Goal: Find specific fact: Find specific fact

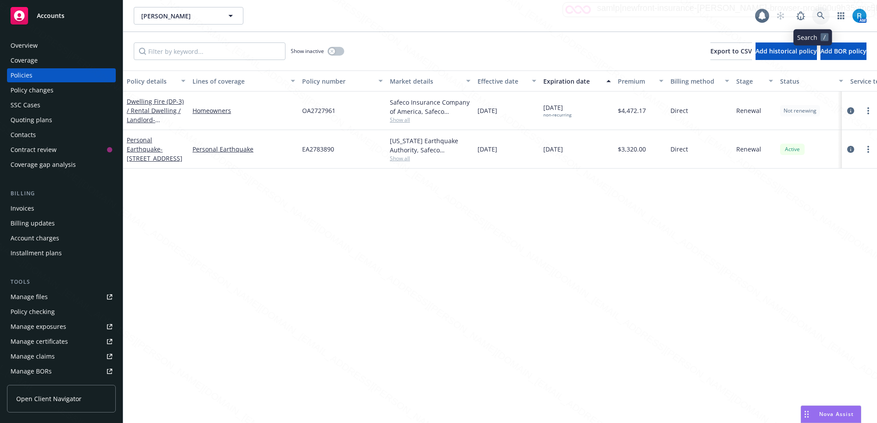
click at [817, 12] on icon at bounding box center [821, 16] width 8 height 8
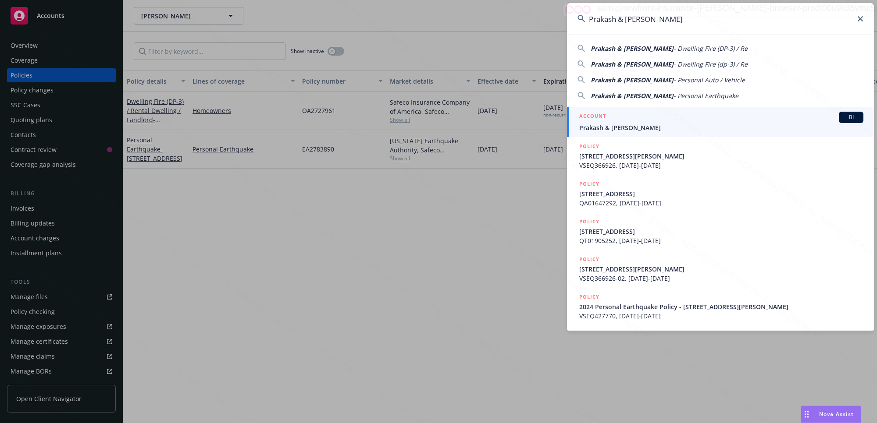
click at [811, 18] on input "Prakash & [PERSON_NAME]" at bounding box center [720, 19] width 307 height 32
type input "Prakash & [PERSON_NAME]"
click at [611, 125] on span "Prakash & [PERSON_NAME]" at bounding box center [721, 127] width 284 height 9
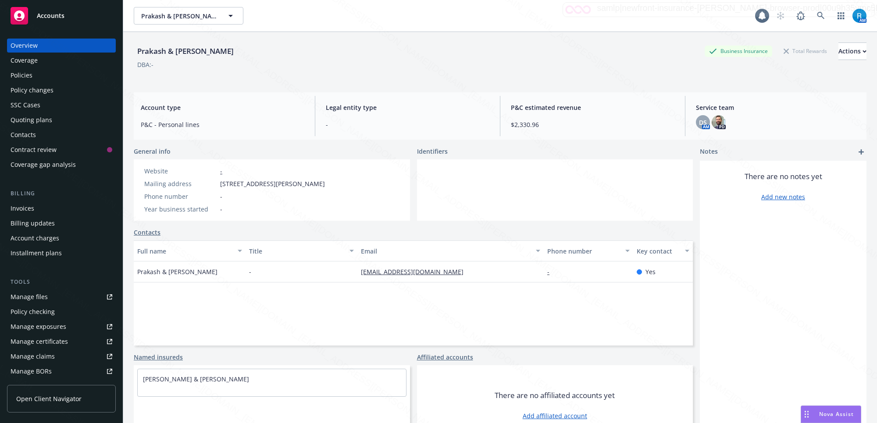
click at [38, 79] on div "Policies" at bounding box center [62, 75] width 102 height 14
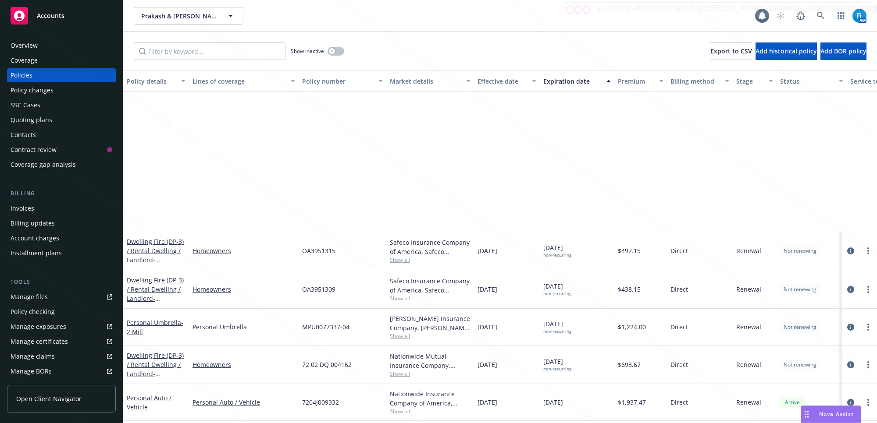
scroll to position [235, 0]
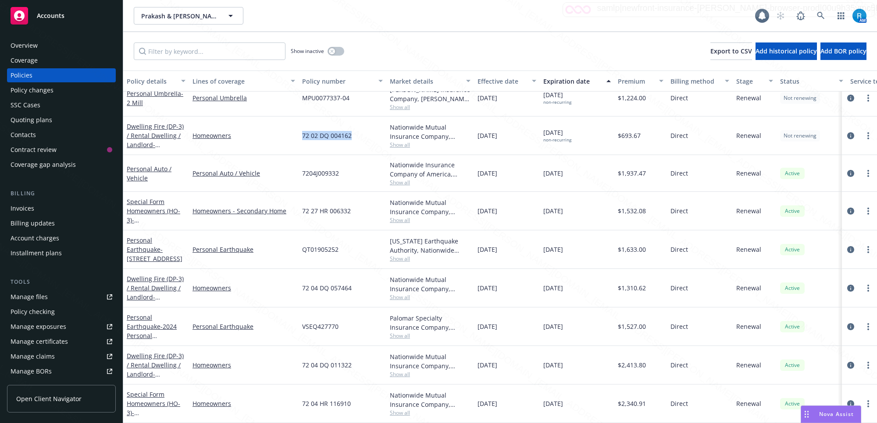
drag, startPoint x: 362, startPoint y: 132, endPoint x: 297, endPoint y: 128, distance: 65.0
click at [297, 128] on div "Dwelling Fire (DP-3) / Rental Dwelling / Landlord - [STREET_ADDRESS] Homeowners…" at bounding box center [546, 136] width 846 height 39
copy div "72 02 DQ 004162"
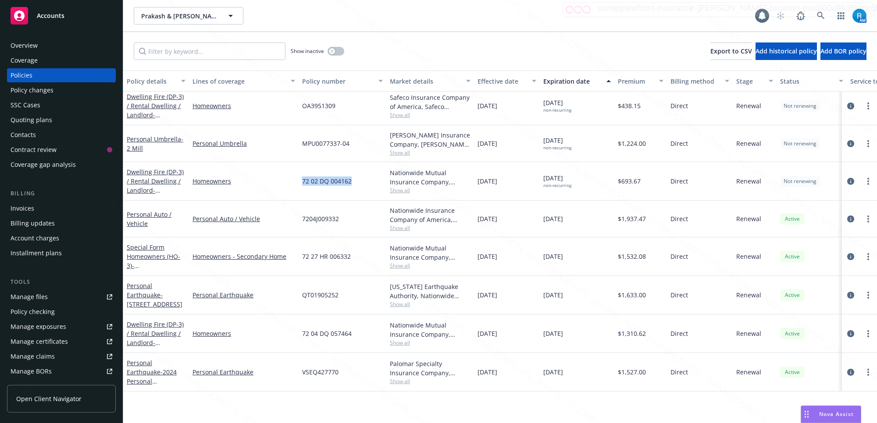
scroll to position [71, 0]
